Goal: Task Accomplishment & Management: Complete application form

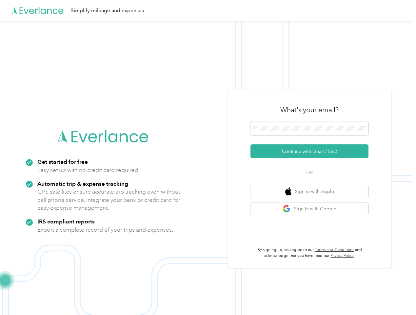
click at [208, 157] on img at bounding box center [206, 178] width 413 height 315
click at [208, 10] on div "Simplify mileage and expenses" at bounding box center [206, 10] width 413 height 21
click at [312, 151] on button "Continue with Email / SSO" at bounding box center [309, 151] width 118 height 14
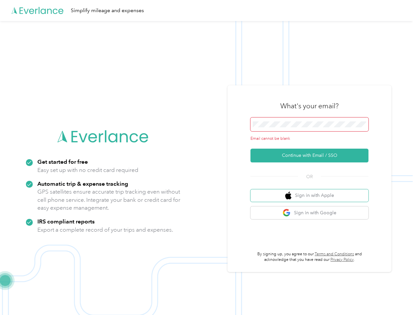
click at [312, 191] on button "Sign in with Apple" at bounding box center [309, 195] width 118 height 13
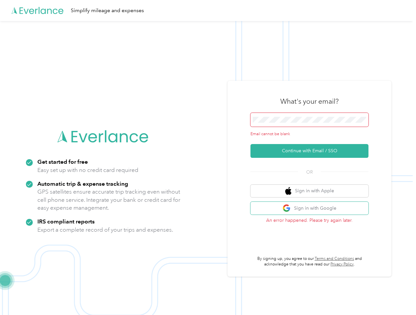
click at [312, 208] on button "Sign in with Google" at bounding box center [309, 208] width 118 height 13
